Goal: Transaction & Acquisition: Purchase product/service

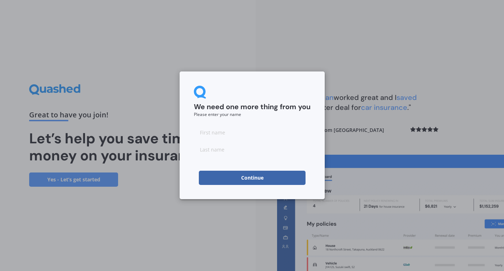
click at [217, 134] on input at bounding box center [252, 132] width 117 height 14
type input "[PERSON_NAME]"
click at [210, 176] on button "Continue" at bounding box center [252, 178] width 107 height 14
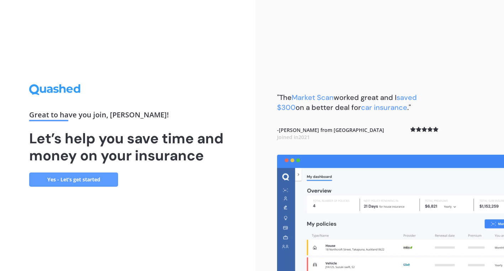
click at [73, 181] on link "Yes - Let’s get started" at bounding box center [73, 180] width 89 height 14
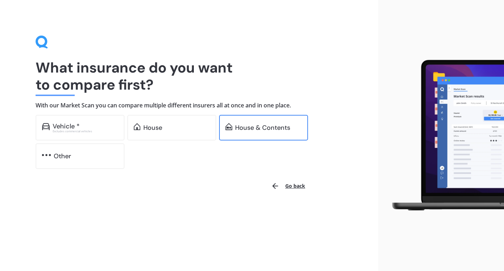
click at [245, 131] on div "House & Contents" at bounding box center [262, 127] width 55 height 7
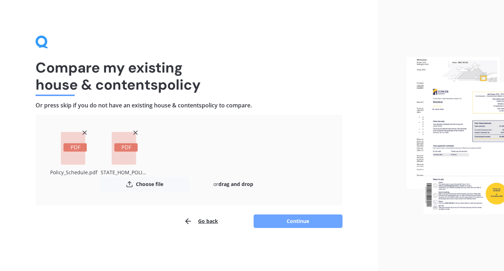
click at [291, 222] on button "Continue" at bounding box center [298, 222] width 89 height 14
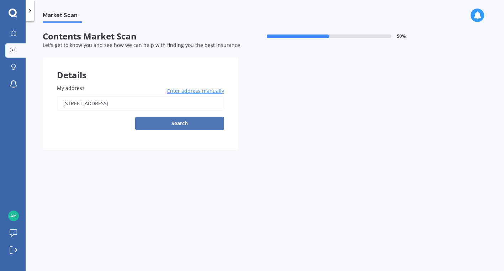
click at [192, 129] on button "Search" at bounding box center [179, 124] width 89 height 14
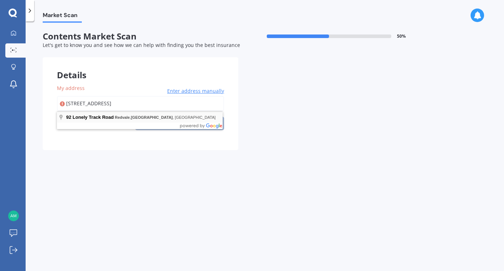
type input "[STREET_ADDRESS]"
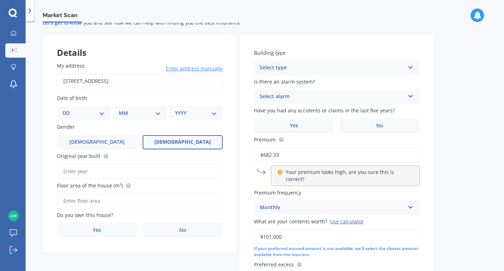
scroll to position [26, 0]
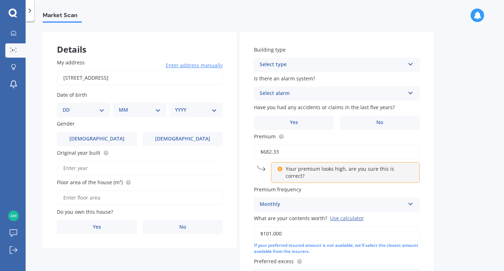
click at [87, 109] on select "DD 01 02 03 04 05 06 07 08 09 10 11 12 13 14 15 16 17 18 19 20 21 22 23 24 25 2…" at bounding box center [84, 110] width 42 height 8
select select "25"
click at [138, 108] on select "MM 01 02 03 04 05 06 07 08 09 10 11 12" at bounding box center [141, 110] width 39 height 8
select select "09"
click at [183, 110] on select "YYYY 2009 2008 2007 2006 2005 2004 2003 2002 2001 2000 1999 1998 1997 1996 1995…" at bounding box center [194, 110] width 39 height 8
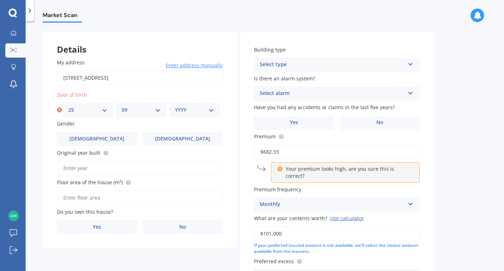
select select "1982"
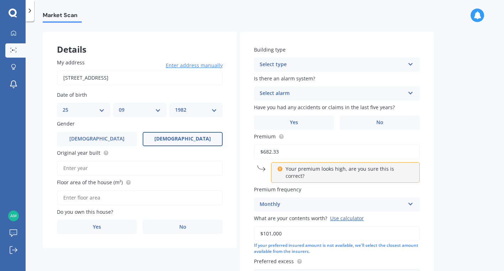
click at [185, 142] on span "[DEMOGRAPHIC_DATA]" at bounding box center [182, 139] width 57 height 6
click at [0, 0] on input "[DEMOGRAPHIC_DATA]" at bounding box center [0, 0] width 0 height 0
click at [128, 175] on input "Original year built" at bounding box center [140, 168] width 166 height 15
type input "2024"
click at [82, 199] on input "Floor area of the house (m²)" at bounding box center [140, 197] width 166 height 15
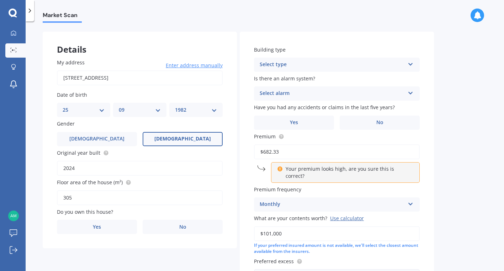
type input "305"
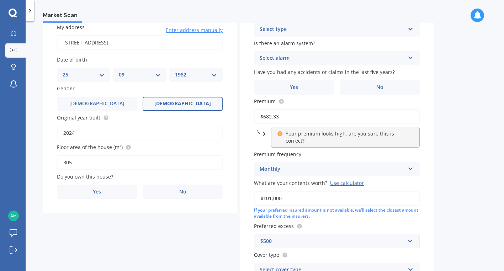
scroll to position [61, 0]
click at [100, 190] on span "Yes" at bounding box center [97, 192] width 9 height 6
click at [0, 0] on input "Yes" at bounding box center [0, 0] width 0 height 0
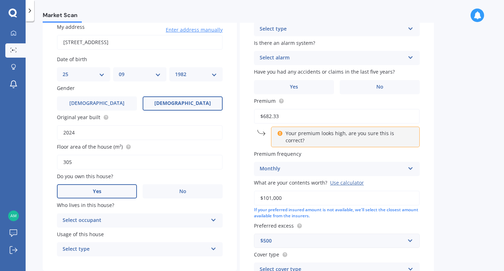
scroll to position [116, 0]
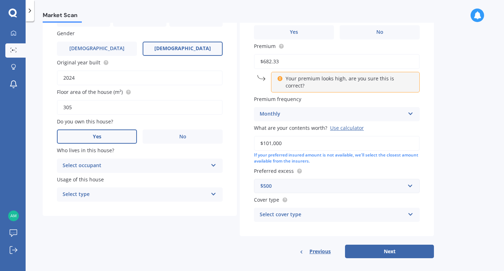
click at [94, 164] on div "Select occupant" at bounding box center [135, 166] width 145 height 9
click at [84, 183] on div "Owner" at bounding box center [139, 179] width 165 height 13
click at [77, 196] on div "Select type" at bounding box center [135, 194] width 145 height 9
click at [73, 209] on span "Permanent" at bounding box center [76, 208] width 27 height 7
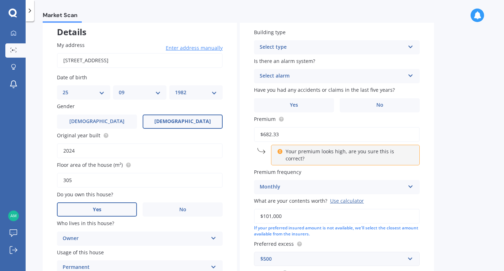
scroll to position [0, 0]
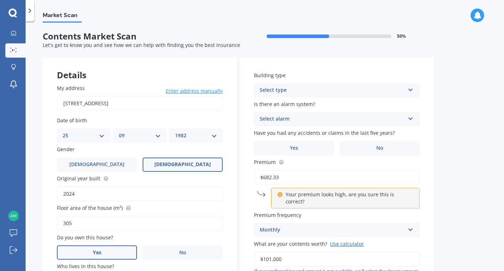
click at [285, 86] on div "Select type" at bounding box center [332, 90] width 145 height 9
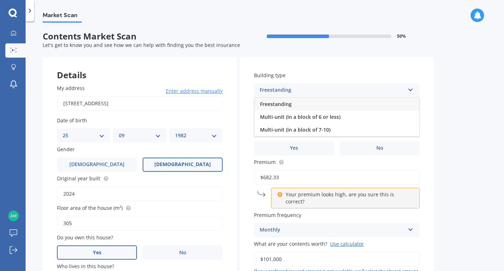
click at [283, 101] on div "Freestanding" at bounding box center [337, 104] width 165 height 13
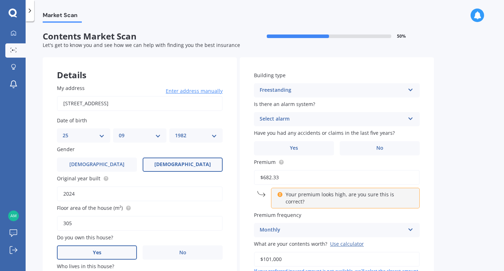
click at [288, 120] on div "Select alarm" at bounding box center [332, 119] width 145 height 9
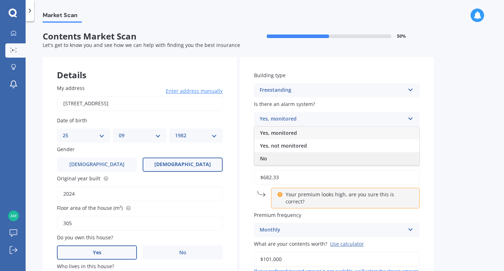
click at [276, 159] on div "No" at bounding box center [337, 158] width 165 height 13
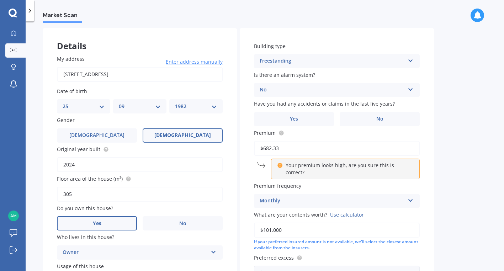
scroll to position [30, 0]
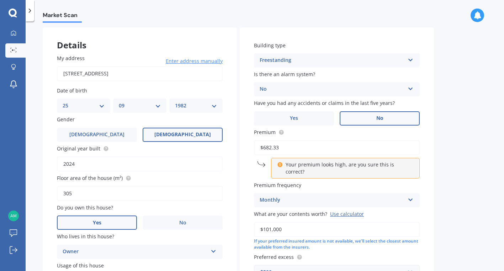
click at [365, 119] on label "No" at bounding box center [380, 118] width 80 height 14
click at [0, 0] on input "No" at bounding box center [0, 0] width 0 height 0
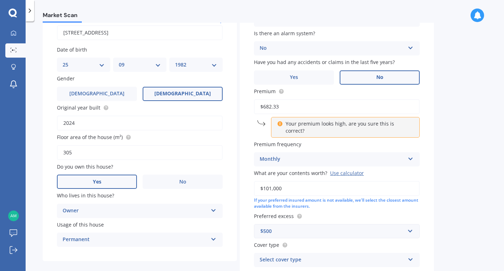
scroll to position [70, 0]
click at [295, 106] on input "$682.33" at bounding box center [337, 107] width 166 height 15
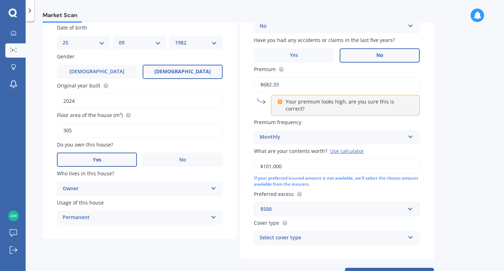
scroll to position [101, 0]
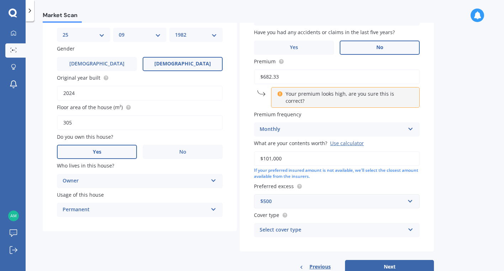
click at [317, 125] on div "Monthly" at bounding box center [332, 129] width 145 height 9
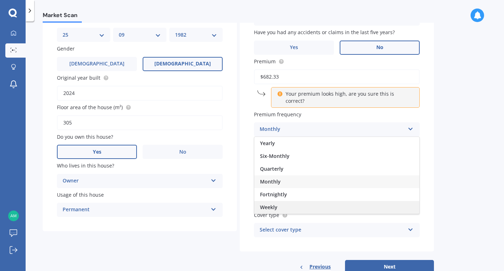
click at [279, 201] on div "Weekly" at bounding box center [337, 207] width 165 height 13
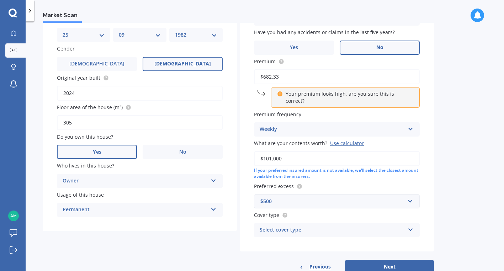
click at [293, 126] on div "Weekly" at bounding box center [332, 129] width 145 height 9
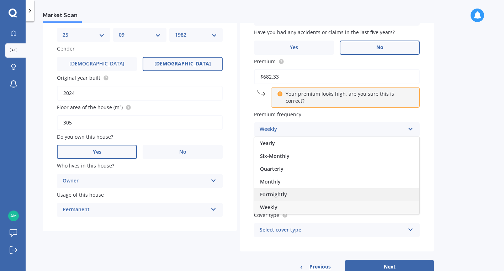
click at [273, 191] on span "Fortnightly" at bounding box center [273, 194] width 27 height 7
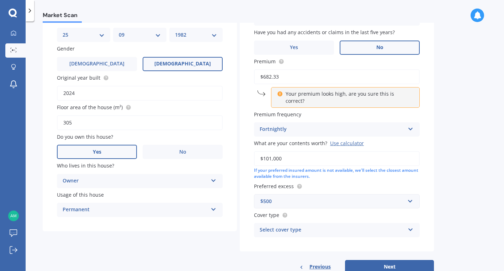
drag, startPoint x: 284, startPoint y: 80, endPoint x: 235, endPoint y: 77, distance: 49.2
click at [235, 77] on div "Details My address [STREET_ADDRESS] Enter address manually Search Date of birth…" at bounding box center [239, 116] width 392 height 318
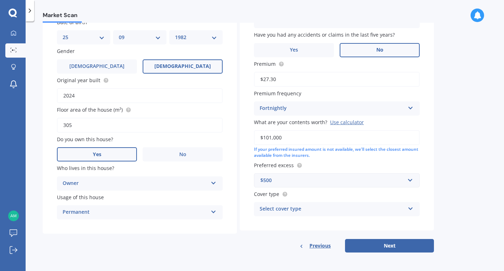
type input "$27.30"
click at [319, 136] on input "$101,000" at bounding box center [337, 137] width 166 height 15
click at [328, 207] on div "Select cover type" at bounding box center [332, 209] width 145 height 9
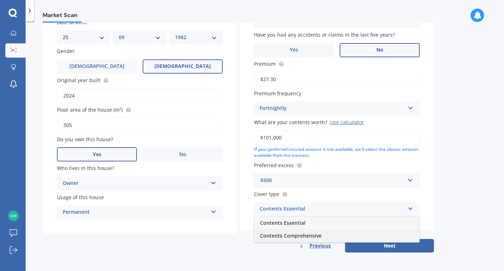
click at [302, 240] on div "Contents Comprehensive" at bounding box center [337, 236] width 165 height 13
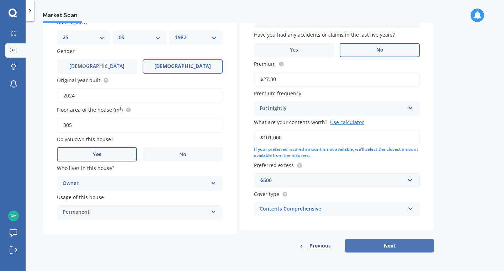
click at [376, 246] on button "Next" at bounding box center [389, 246] width 89 height 14
select select "25"
select select "09"
select select "1982"
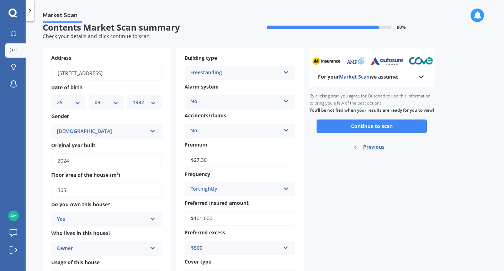
scroll to position [1, 0]
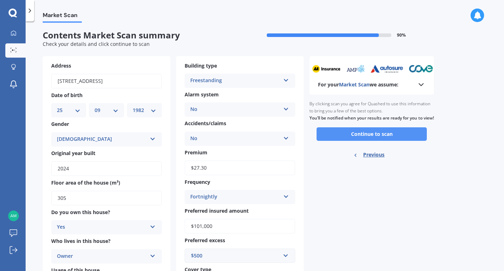
click at [361, 141] on button "Continue to scan" at bounding box center [372, 134] width 110 height 14
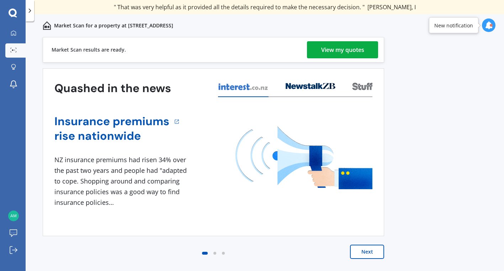
click at [341, 48] on div "View my quotes" at bounding box center [342, 49] width 43 height 17
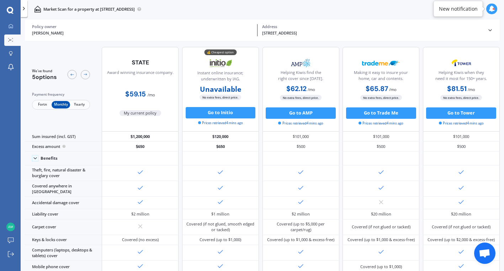
click at [46, 104] on span "Fortn" at bounding box center [42, 104] width 19 height 7
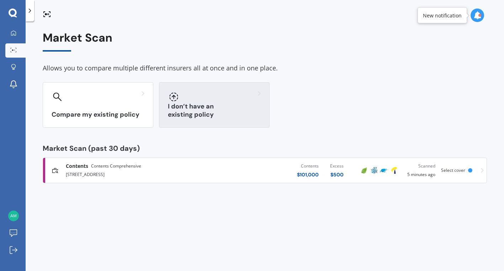
click at [206, 115] on h3 "I don’t have an existing policy" at bounding box center [214, 111] width 93 height 16
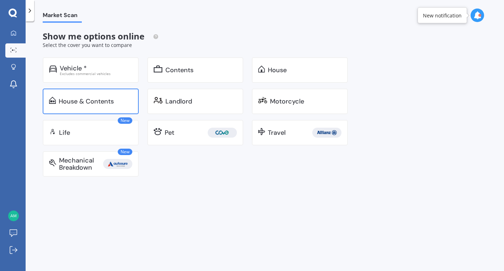
click at [80, 102] on div "House & Contents" at bounding box center [86, 101] width 55 height 7
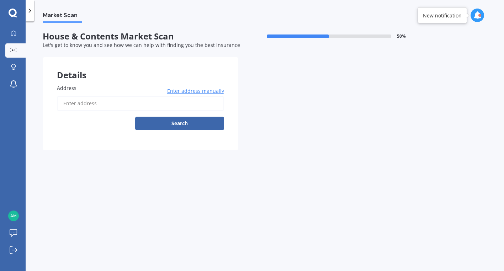
click at [89, 101] on input "Address" at bounding box center [140, 103] width 167 height 15
type input "[STREET_ADDRESS]"
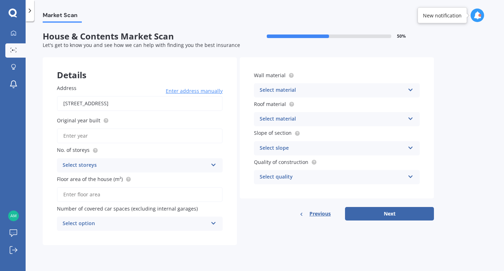
click at [122, 137] on input "Original year built" at bounding box center [140, 135] width 166 height 15
type input "2024"
click at [110, 163] on div "Select storeys" at bounding box center [135, 165] width 145 height 9
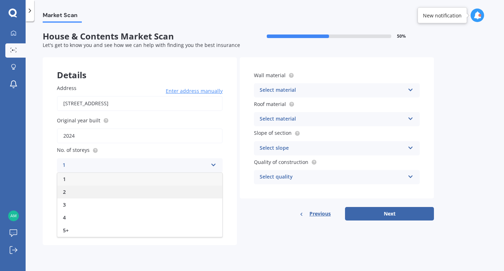
click at [91, 193] on div "2" at bounding box center [139, 192] width 165 height 13
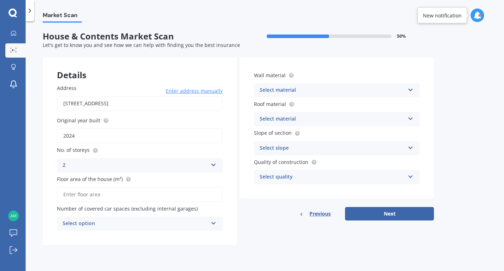
click at [87, 195] on input "Floor area of the house (m²)" at bounding box center [140, 194] width 166 height 15
type input "3"
type input "266"
click at [90, 229] on div "Select option 0 1 2 3 4 5+" at bounding box center [140, 224] width 166 height 14
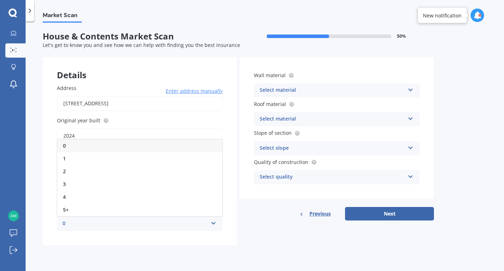
click at [90, 229] on div "0 0 1 2 3 4 5+" at bounding box center [140, 224] width 166 height 14
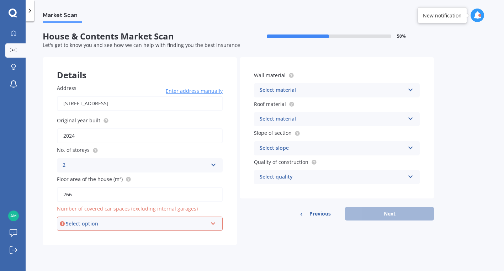
click at [140, 222] on div "Select option" at bounding box center [137, 224] width 142 height 8
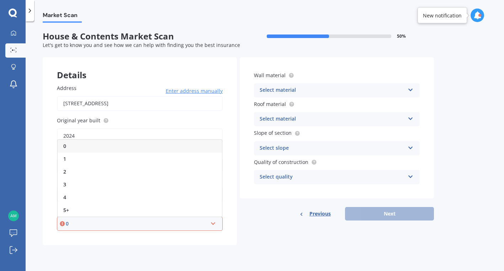
click at [87, 145] on div "0" at bounding box center [140, 146] width 164 height 13
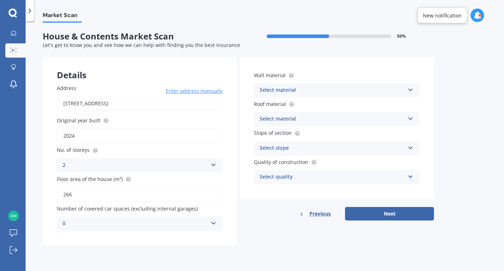
click at [293, 91] on div "Select material" at bounding box center [332, 90] width 145 height 9
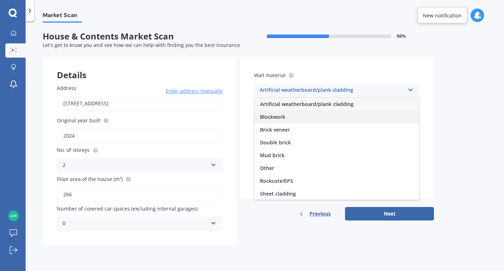
click at [290, 120] on div "Blockwork" at bounding box center [337, 117] width 165 height 13
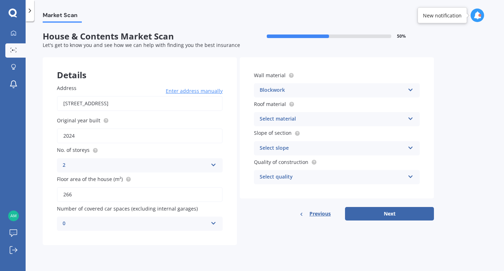
click at [304, 120] on div "Select material" at bounding box center [332, 119] width 145 height 9
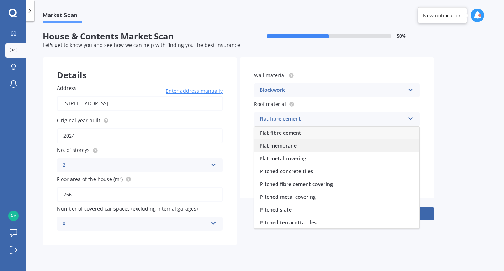
click at [288, 148] on span "Flat membrane" at bounding box center [278, 145] width 37 height 7
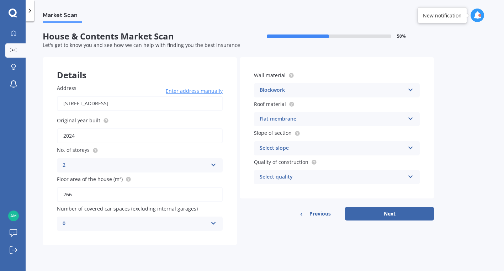
click at [281, 148] on div "Select slope" at bounding box center [332, 148] width 145 height 9
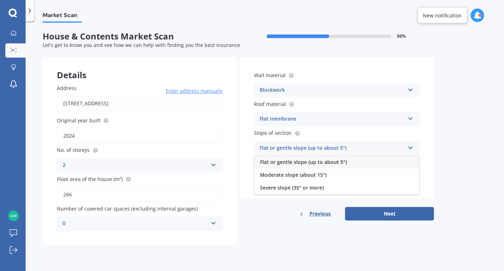
click at [290, 165] on span "Flat or gentle slope (up to about 5°)" at bounding box center [303, 162] width 87 height 7
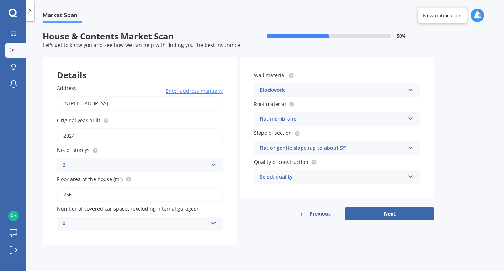
click at [291, 178] on div "Select quality" at bounding box center [332, 177] width 145 height 9
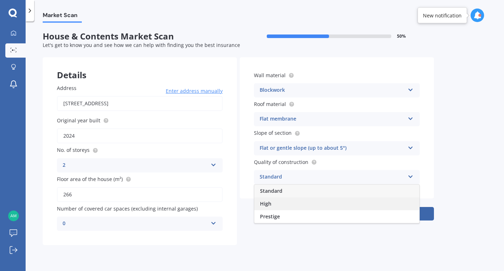
click at [279, 208] on div "High" at bounding box center [337, 204] width 165 height 13
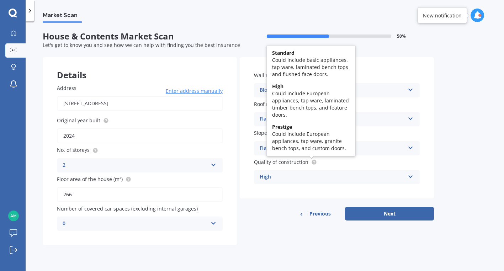
click at [312, 164] on circle at bounding box center [314, 162] width 5 height 5
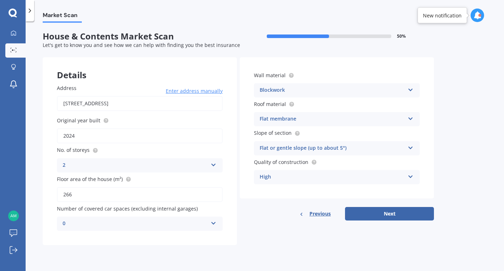
click at [281, 182] on div "High" at bounding box center [332, 177] width 145 height 9
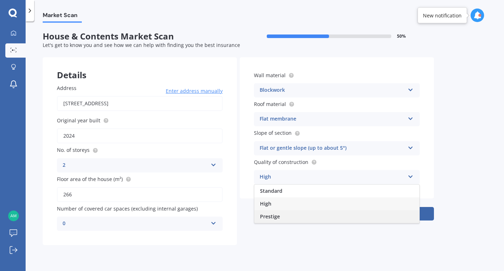
click at [283, 215] on div "Prestige" at bounding box center [337, 216] width 165 height 13
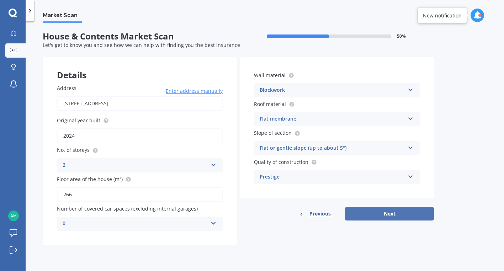
click at [384, 217] on button "Next" at bounding box center [389, 214] width 89 height 14
select select "25"
select select "09"
select select "1982"
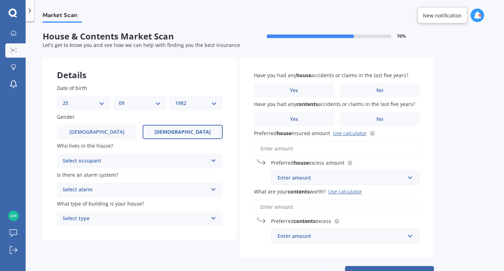
click at [93, 163] on div "Select occupant" at bounding box center [135, 161] width 145 height 9
click at [91, 178] on div "Owner" at bounding box center [139, 175] width 165 height 13
click at [93, 190] on div "Select alarm" at bounding box center [135, 190] width 145 height 9
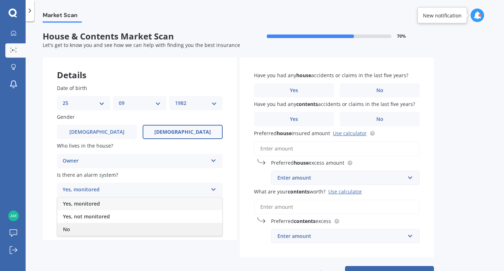
click at [92, 231] on div "No" at bounding box center [139, 229] width 165 height 13
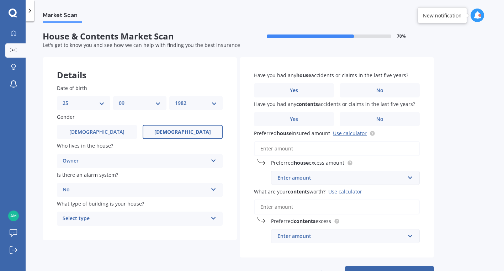
click at [93, 221] on div "Select type" at bounding box center [135, 219] width 145 height 9
click at [99, 235] on div "Freestanding" at bounding box center [139, 232] width 165 height 13
click at [364, 88] on label "No" at bounding box center [380, 90] width 80 height 14
click at [0, 0] on input "No" at bounding box center [0, 0] width 0 height 0
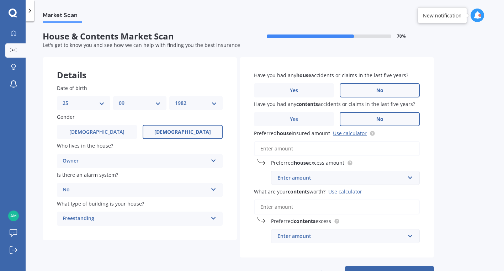
click at [374, 116] on label "No" at bounding box center [380, 119] width 80 height 14
click at [0, 0] on input "No" at bounding box center [0, 0] width 0 height 0
click at [299, 153] on input "Preferred house insured amount Use calculator" at bounding box center [337, 148] width 166 height 15
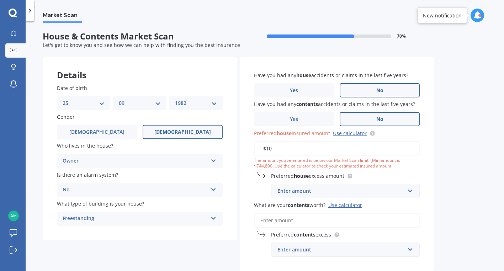
type input "$1"
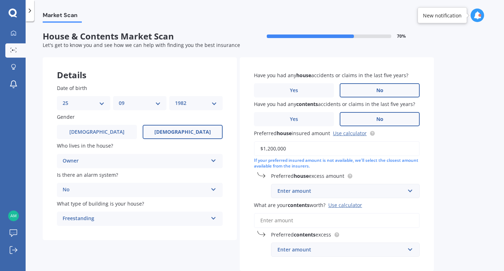
scroll to position [20, 0]
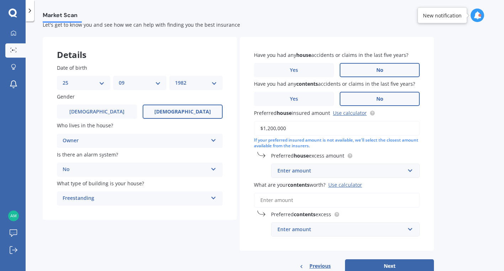
type input "$1,200,000"
click at [320, 173] on div "Enter amount" at bounding box center [341, 171] width 127 height 8
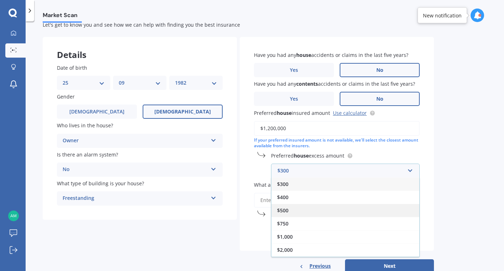
click at [300, 211] on div "$500" at bounding box center [346, 210] width 148 height 13
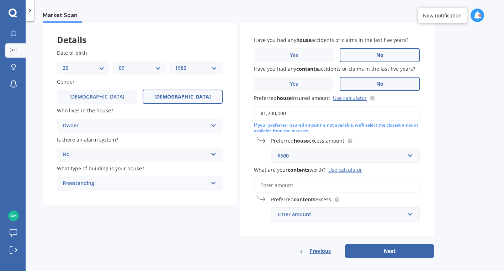
scroll to position [42, 0]
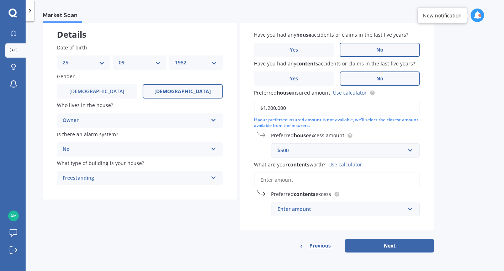
click at [307, 181] on input "What are your contents worth? Use calculator" at bounding box center [337, 180] width 166 height 15
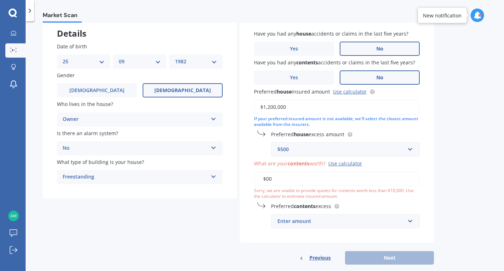
type input "$0"
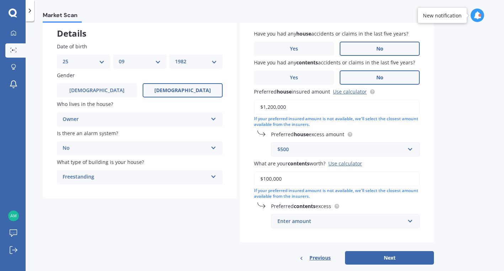
scroll to position [55, 0]
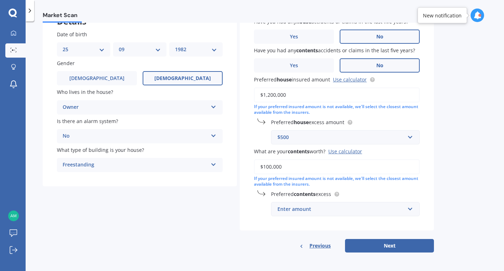
type input "$100,000"
click at [330, 205] on input "text" at bounding box center [343, 210] width 142 height 14
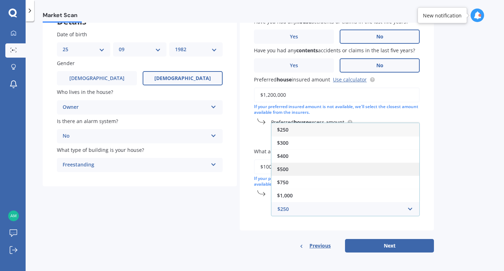
click at [302, 164] on div "$500" at bounding box center [346, 169] width 148 height 13
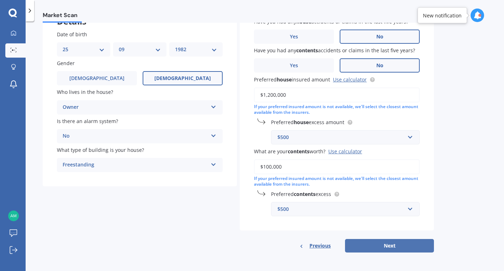
click at [383, 247] on button "Next" at bounding box center [389, 246] width 89 height 14
select select "25"
select select "09"
select select "1982"
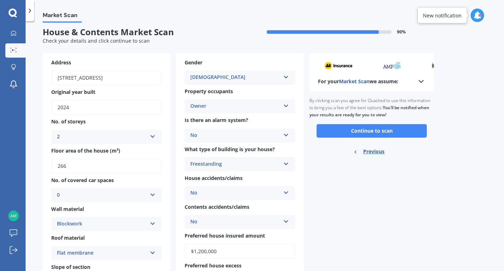
scroll to position [0, 0]
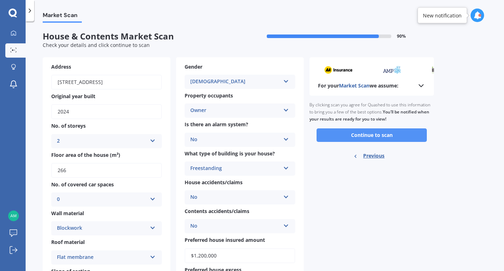
click at [357, 136] on button "Continue to scan" at bounding box center [372, 135] width 110 height 14
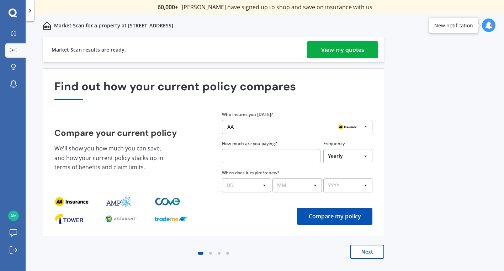
click at [338, 49] on div "View my quotes" at bounding box center [342, 49] width 43 height 17
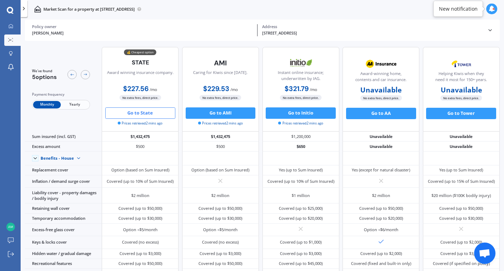
click at [138, 114] on button "Go to State" at bounding box center [140, 112] width 70 height 11
